Goal: Find specific page/section: Find specific page/section

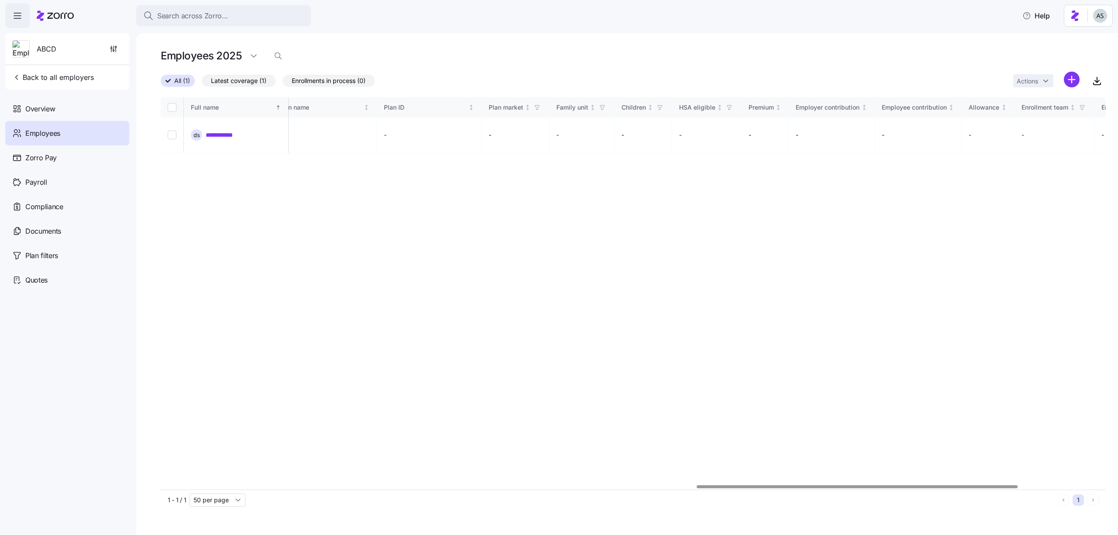
scroll to position [0, 1832]
click at [98, 72] on div "ABCD Back to all employers" at bounding box center [67, 61] width 124 height 56
click at [79, 75] on span "Back to all employers" at bounding box center [53, 77] width 82 height 10
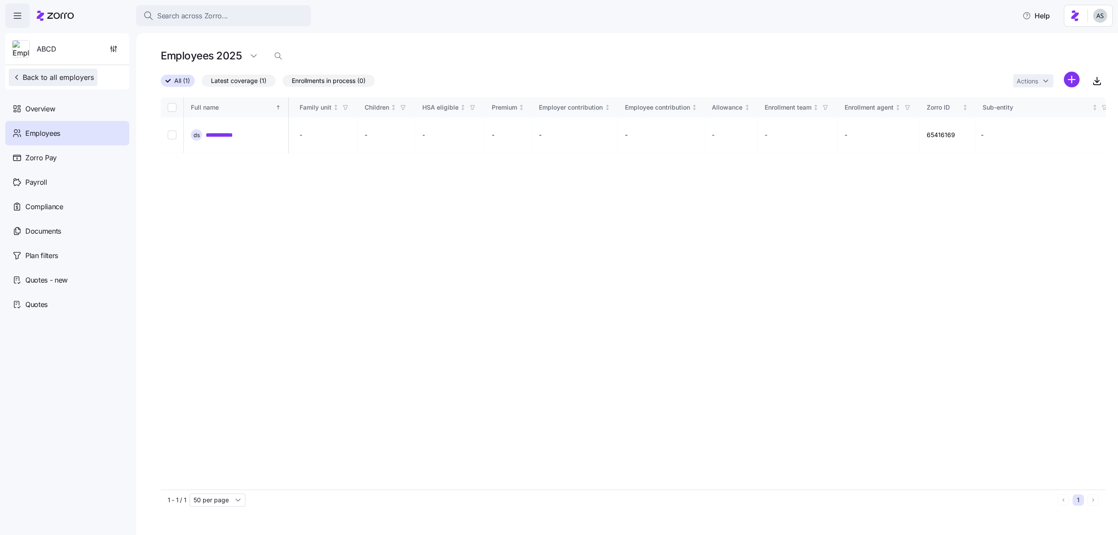
scroll to position [0, 1669]
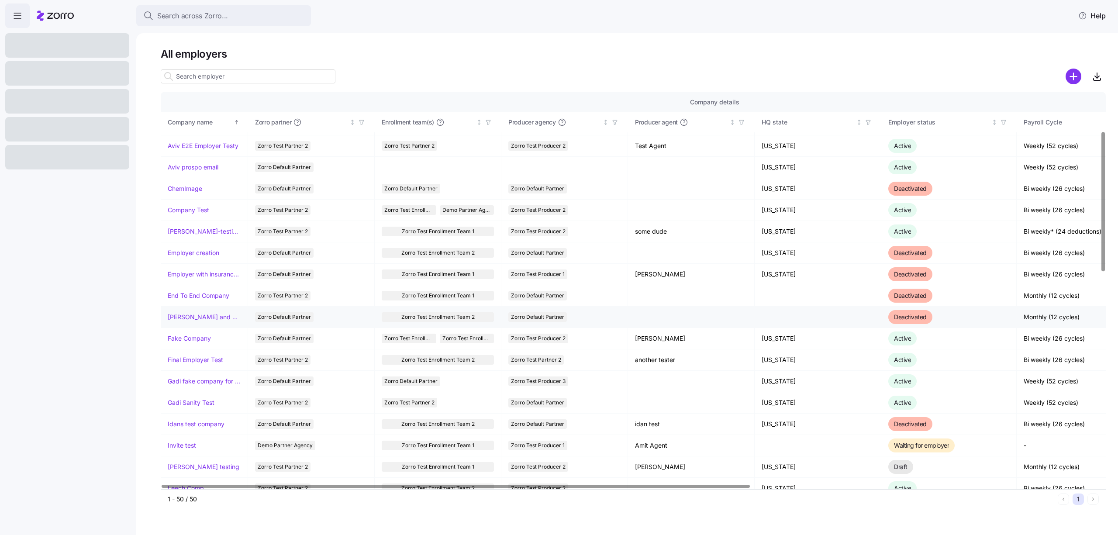
scroll to position [132, 0]
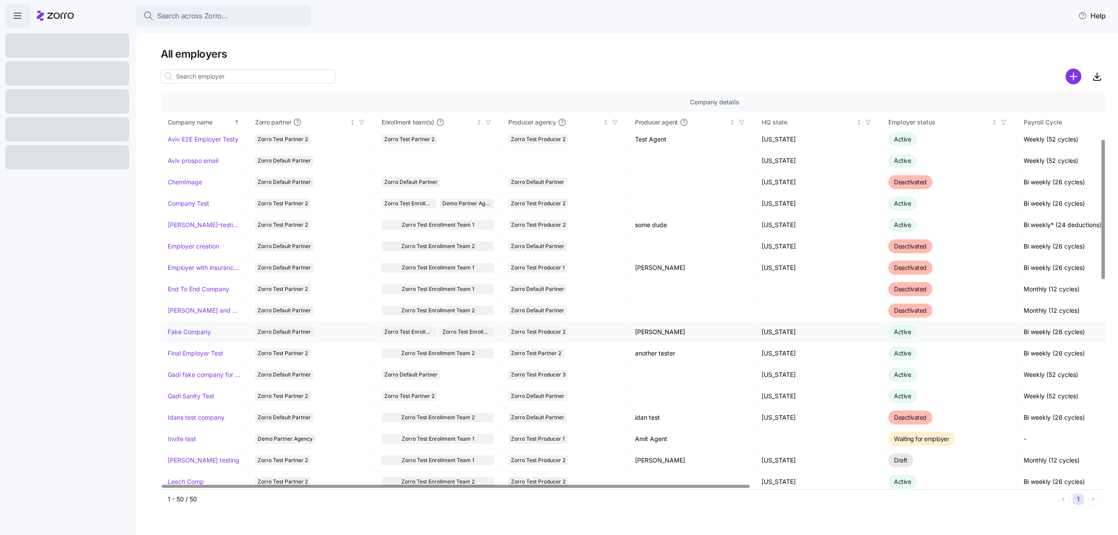
click at [190, 326] on td "Fake Company" at bounding box center [204, 331] width 87 height 21
click at [190, 330] on link "Fake Company" at bounding box center [189, 332] width 43 height 9
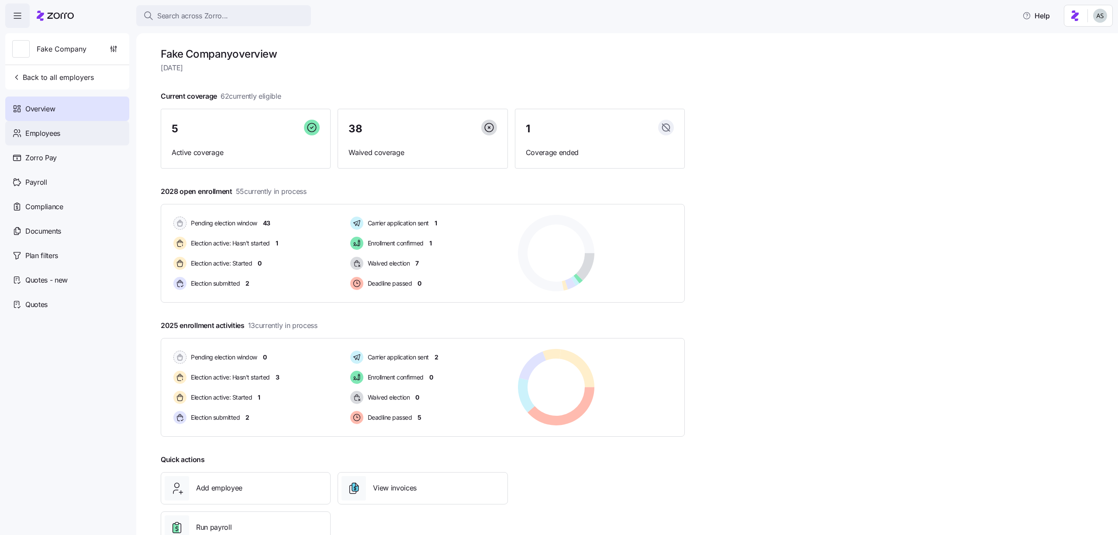
click at [105, 122] on div "Employees" at bounding box center [67, 133] width 124 height 24
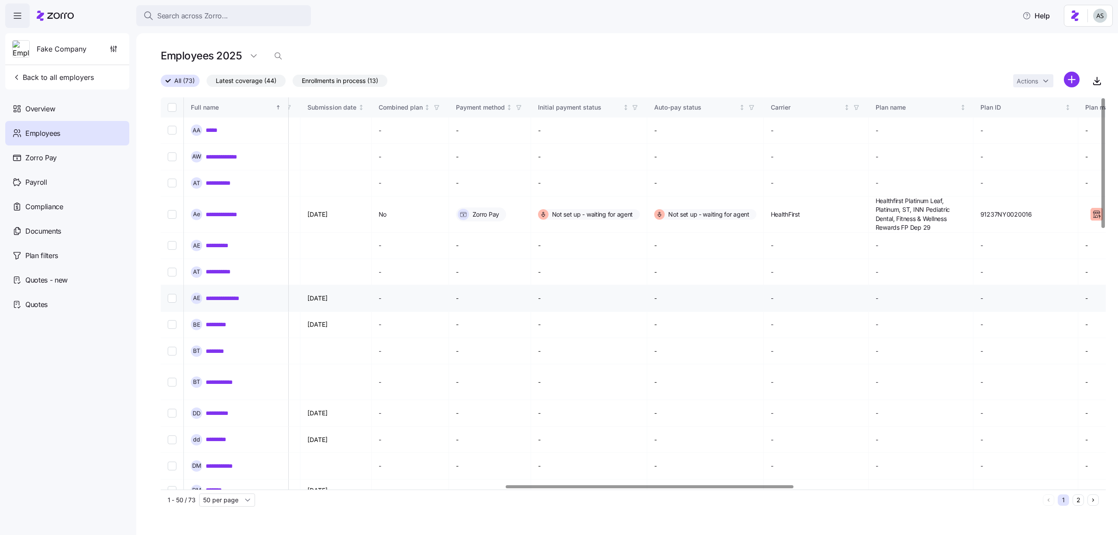
scroll to position [0, 1120]
